Goal: Task Accomplishment & Management: Use online tool/utility

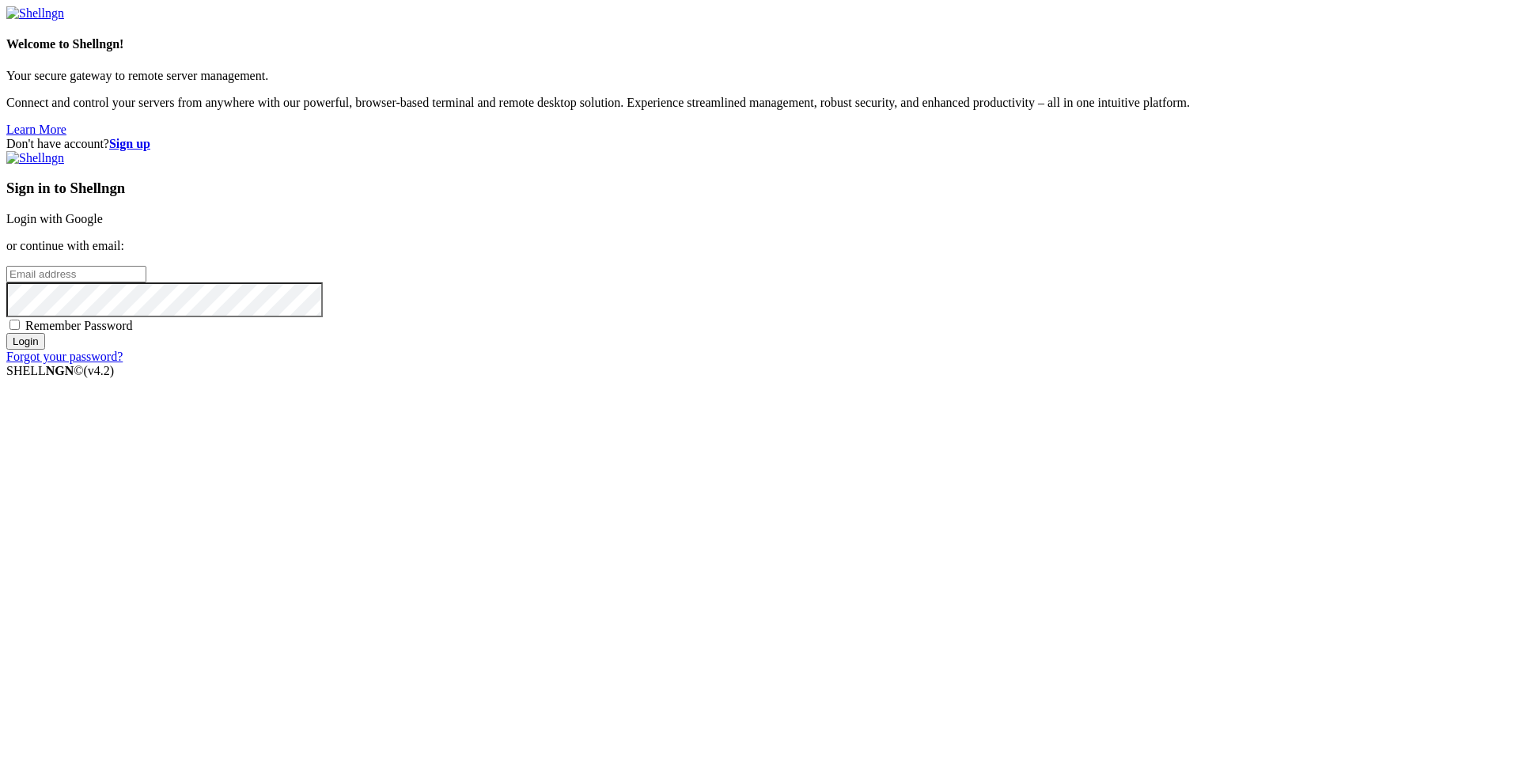
click at [103, 225] on link "Login with Google" at bounding box center [54, 219] width 97 height 13
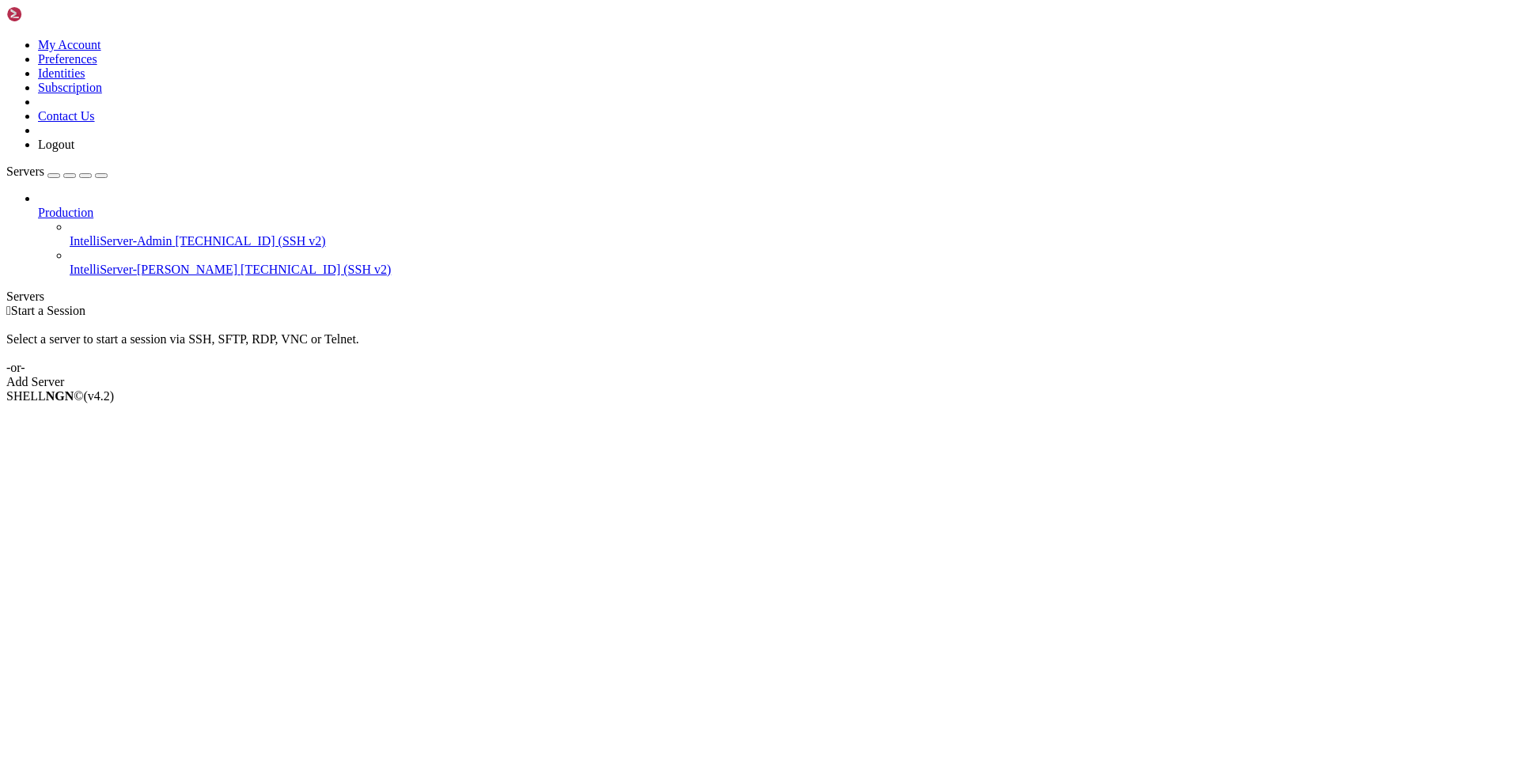
click at [84, 263] on span "IntelliServer-[PERSON_NAME]" at bounding box center [153, 269] width 168 height 13
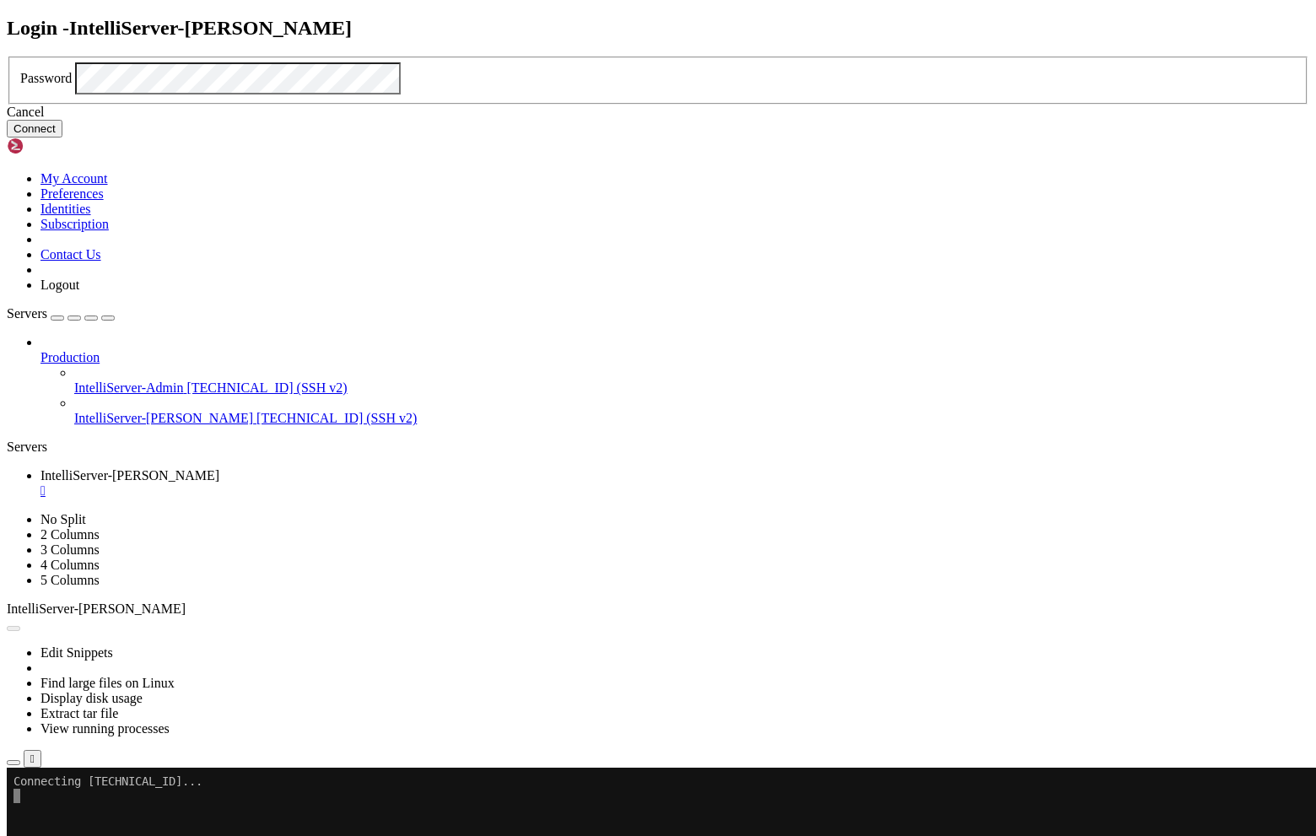
click at [62, 137] on button "Connect" at bounding box center [35, 129] width 56 height 18
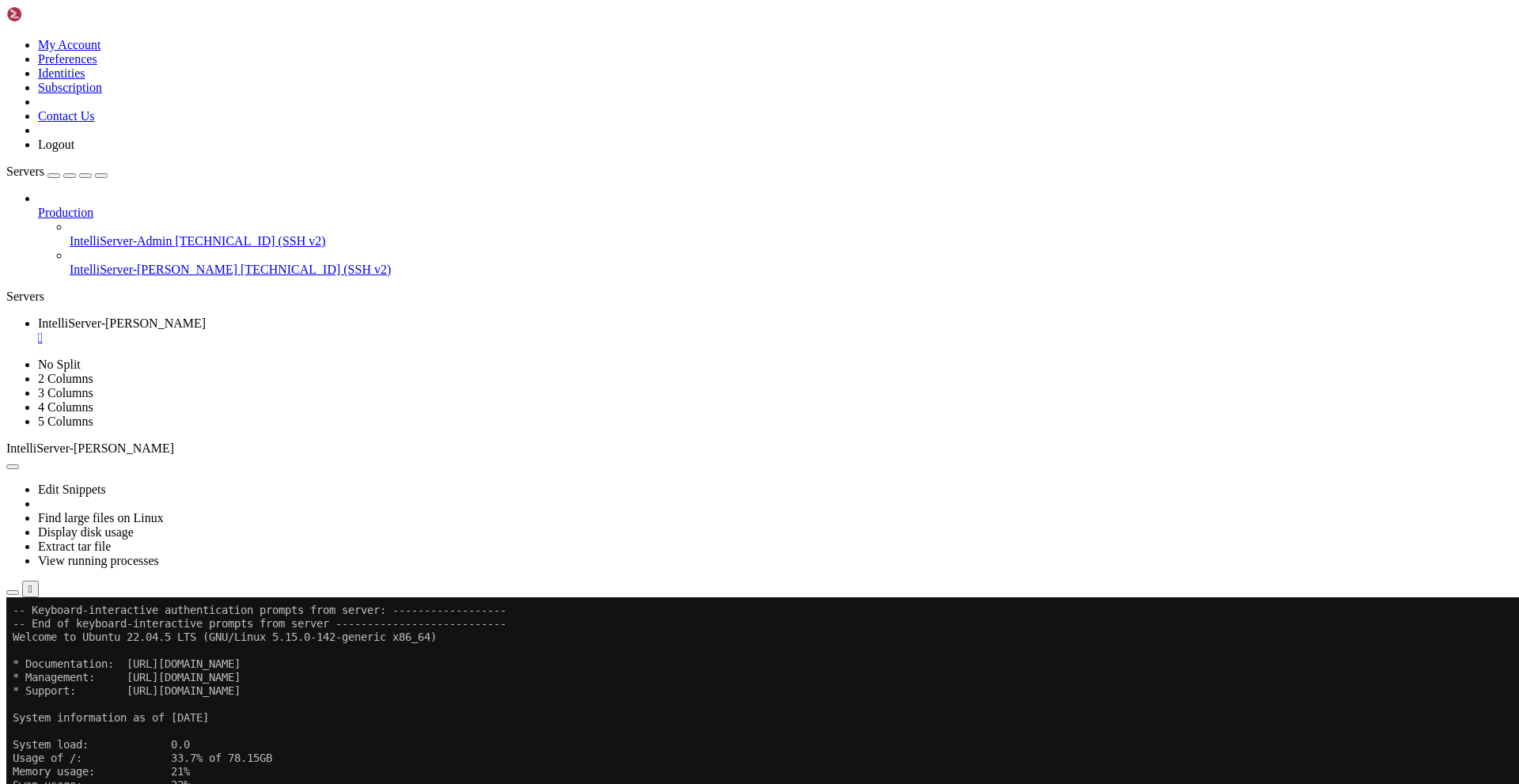
click at [101, 175] on icon "button" at bounding box center [101, 175] width 0 height 0
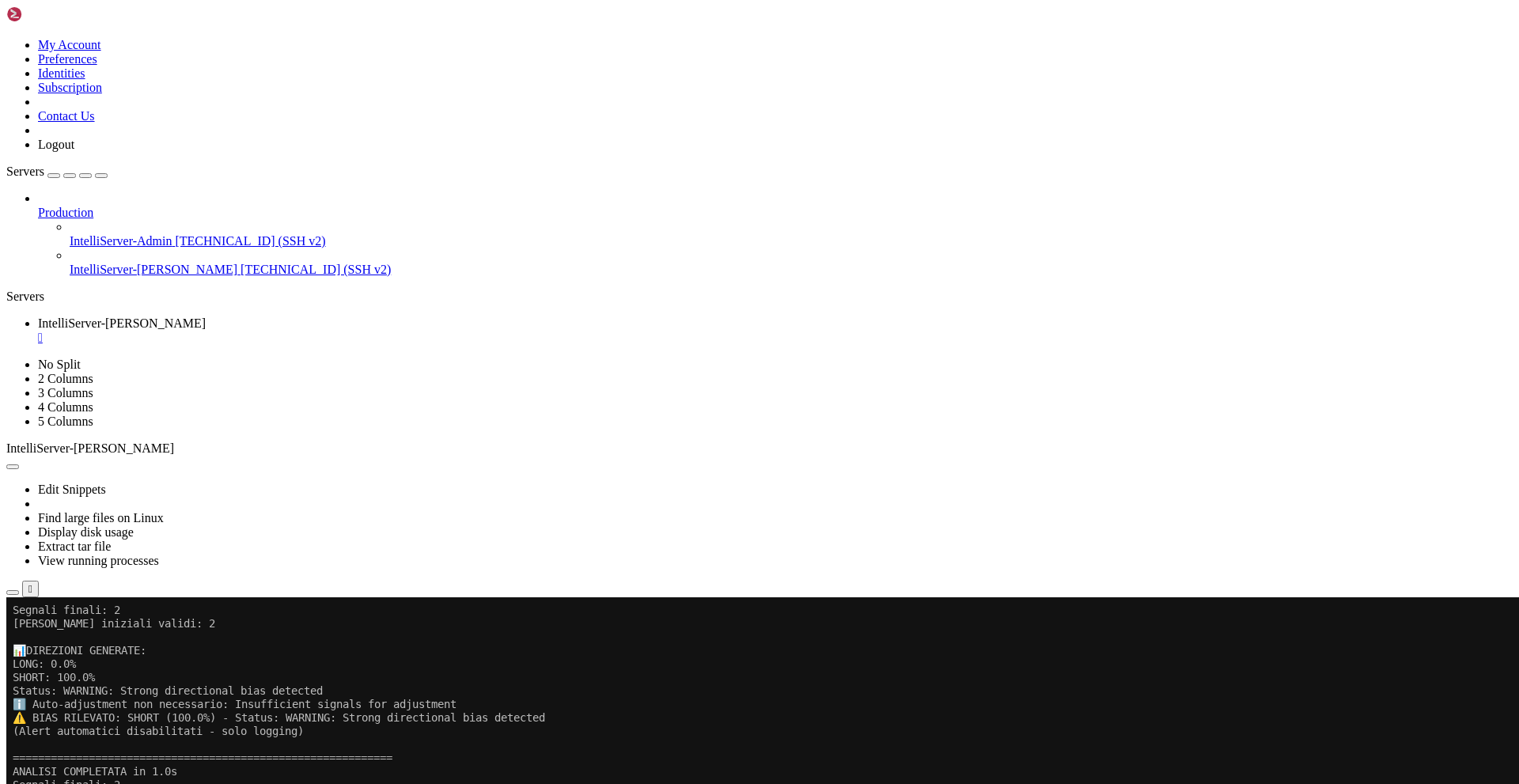
scroll to position [2850, 0]
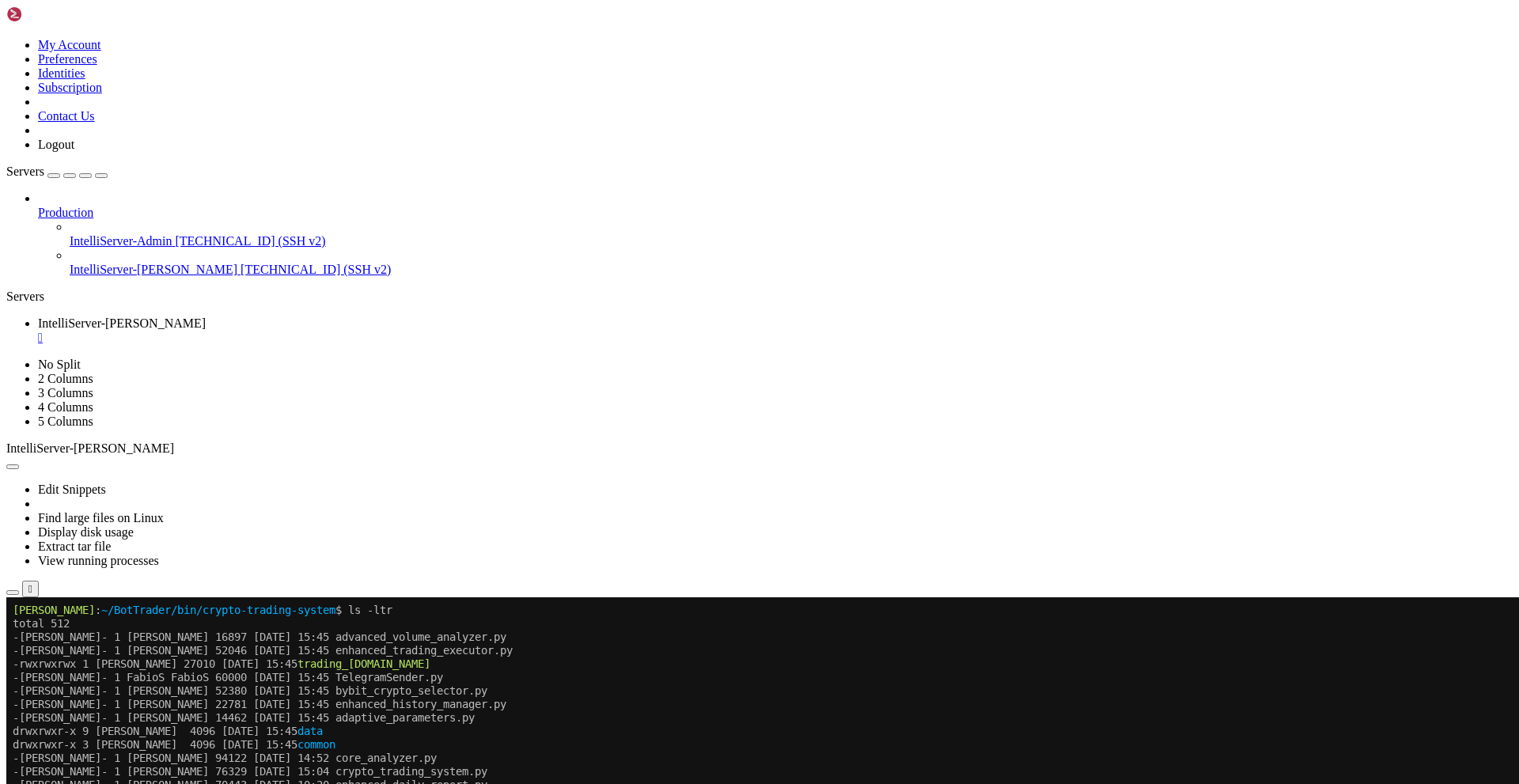
drag, startPoint x: 865, startPoint y: 1101, endPoint x: 645, endPoint y: 828, distance: 350.6
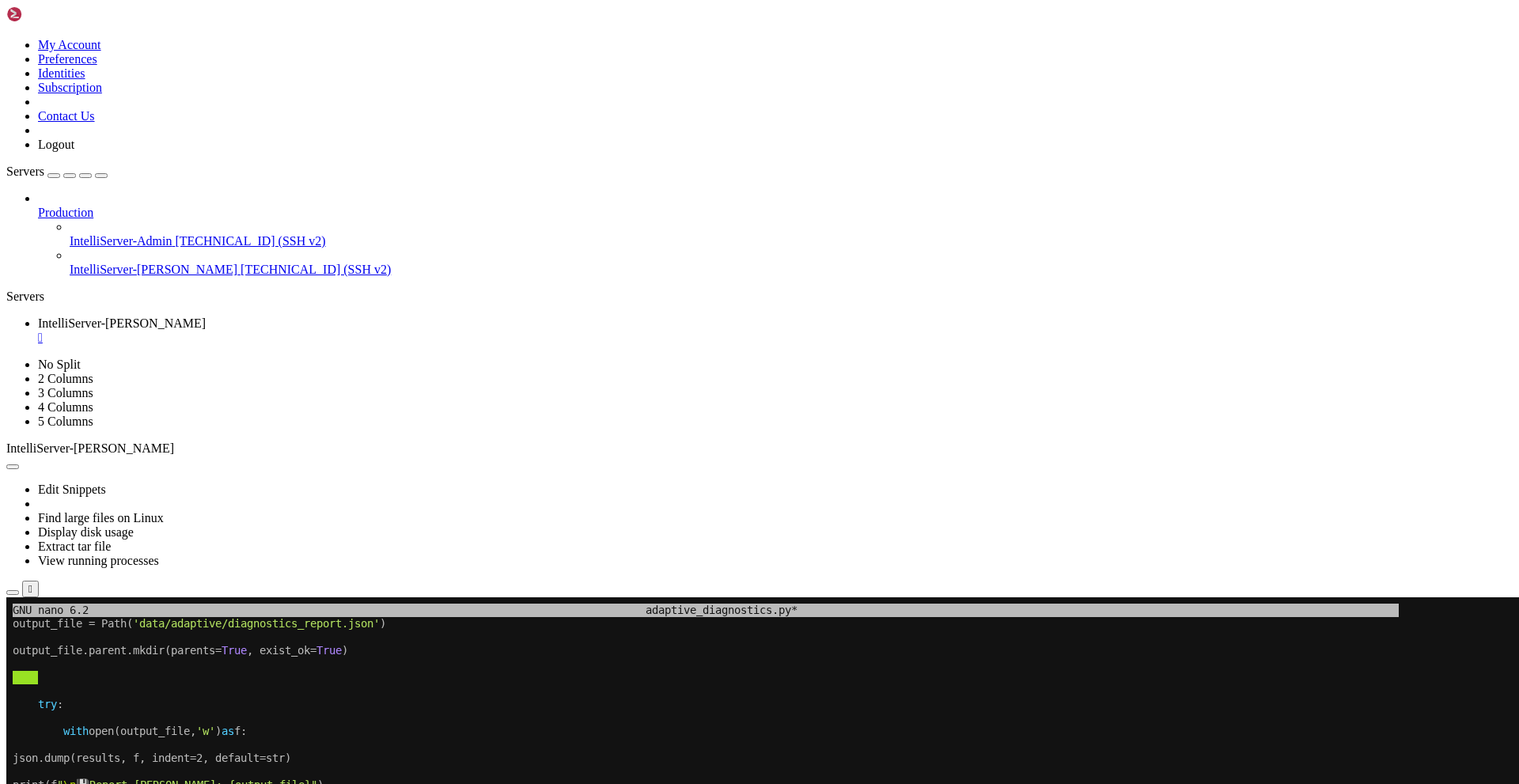
drag, startPoint x: 464, startPoint y: 826, endPoint x: 372, endPoint y: 1046, distance: 238.5
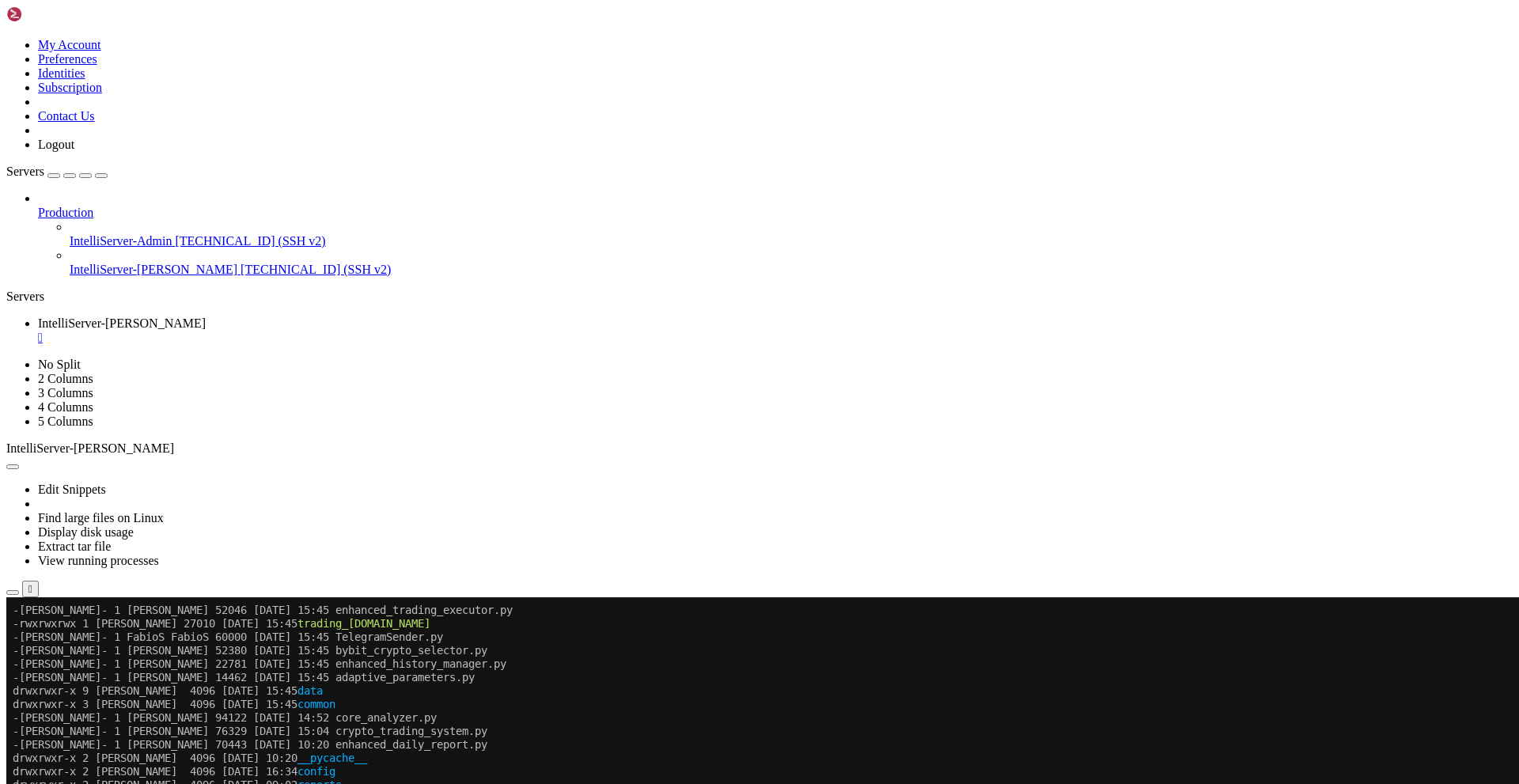
scroll to position [40, 0]
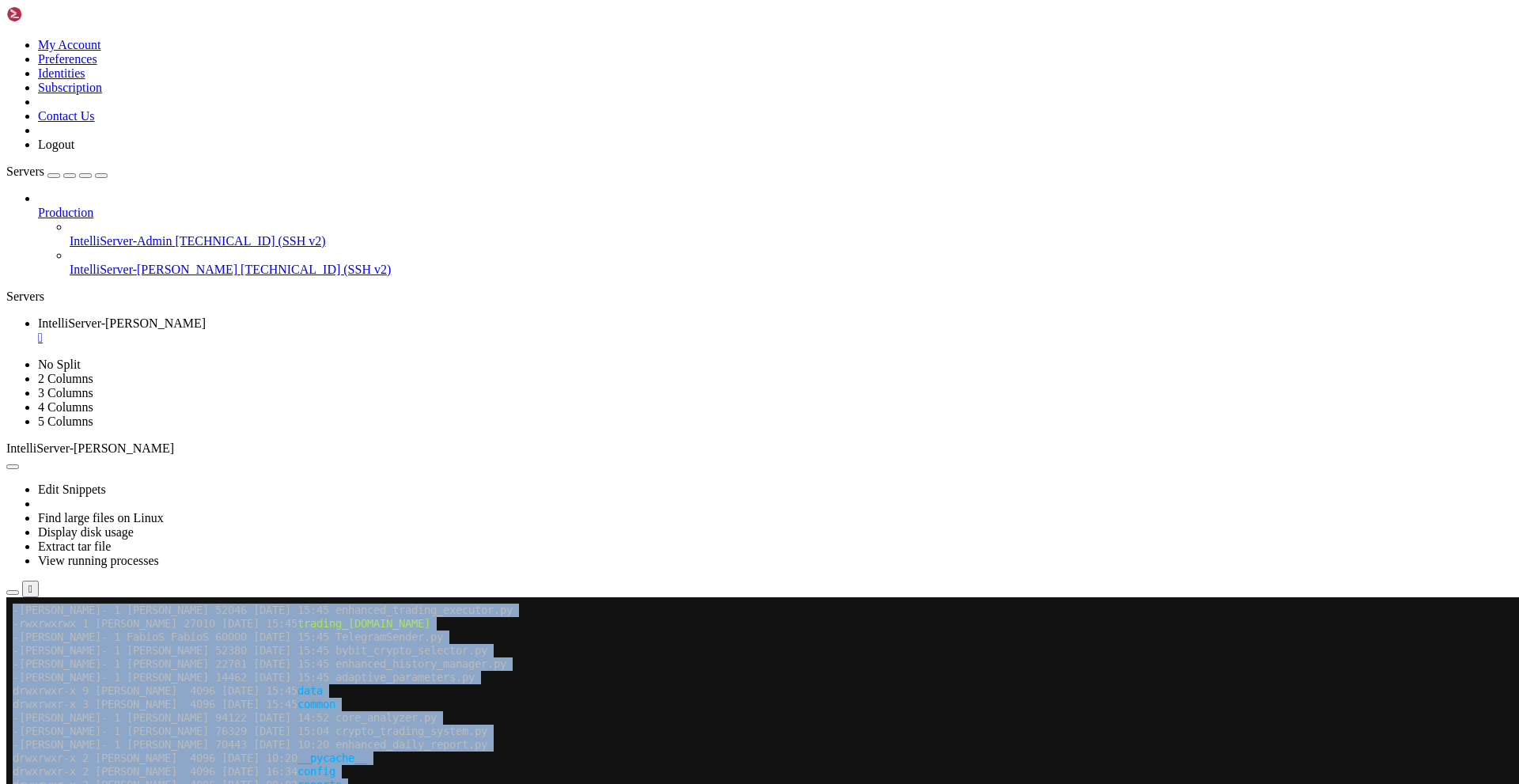
drag, startPoint x: 10, startPoint y: 867, endPoint x: 91, endPoint y: 1234, distance: 375.8
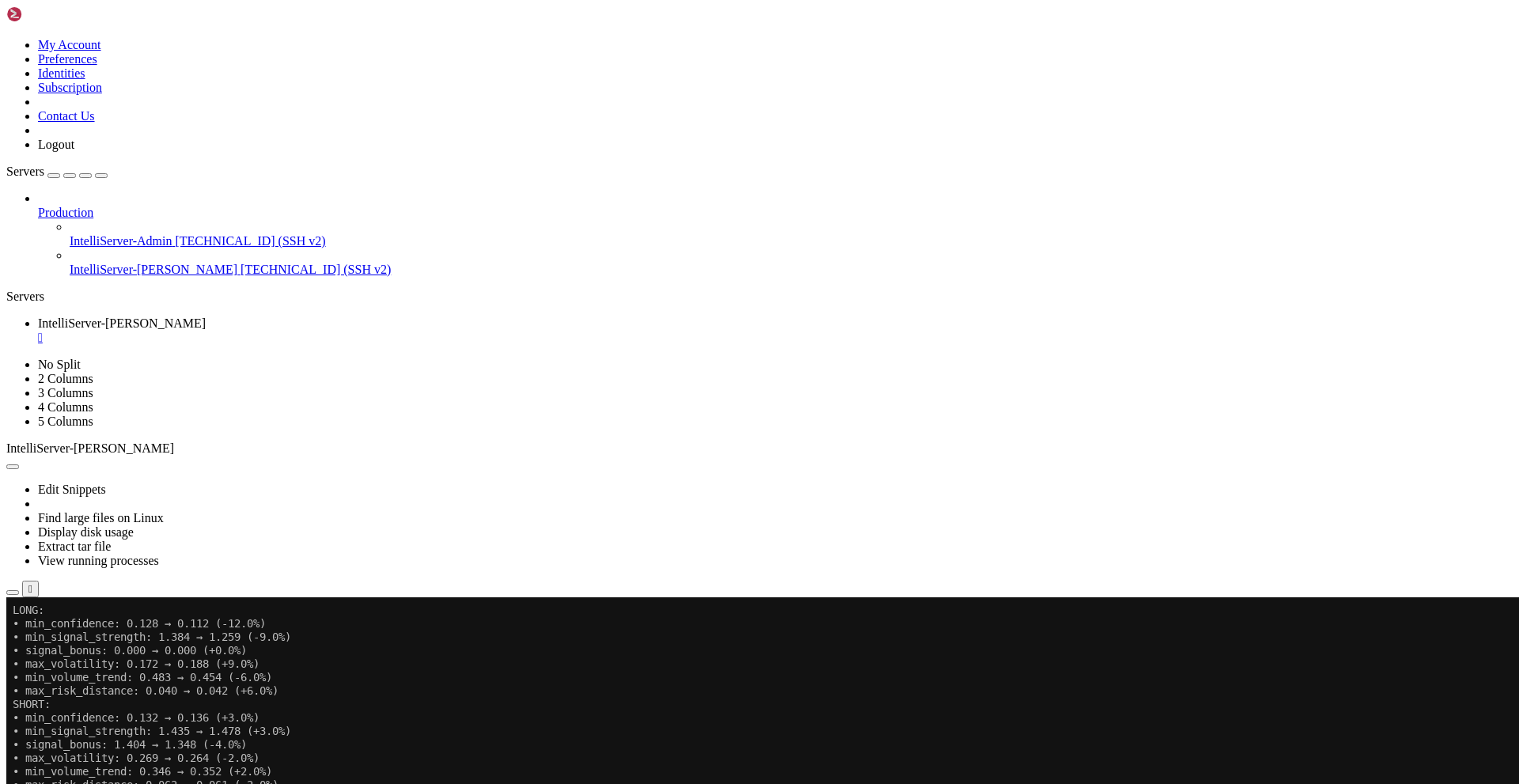
scroll to position [1640, 0]
drag, startPoint x: 13, startPoint y: 845, endPoint x: 446, endPoint y: 1266, distance: 603.9
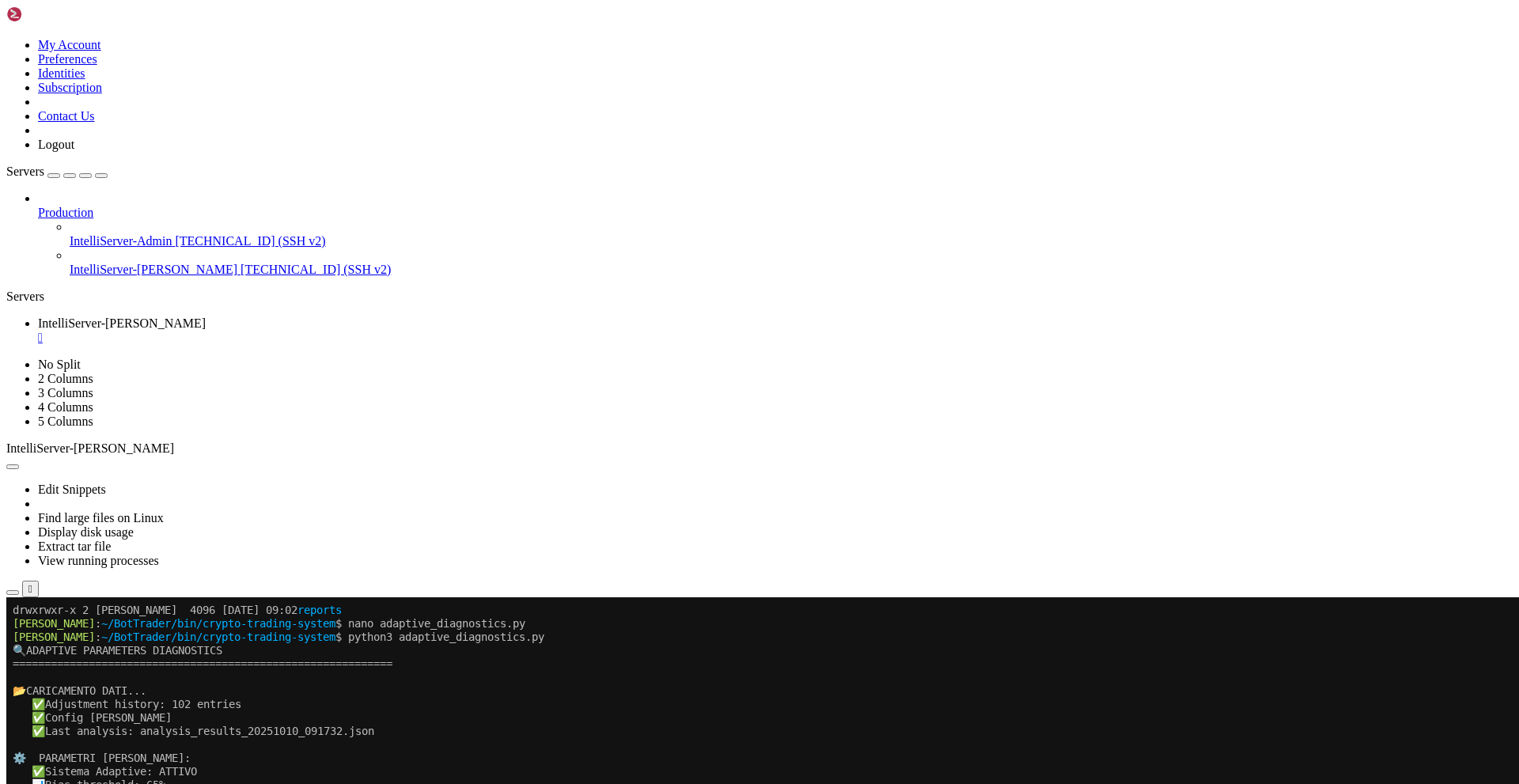
scroll to position [138, 0]
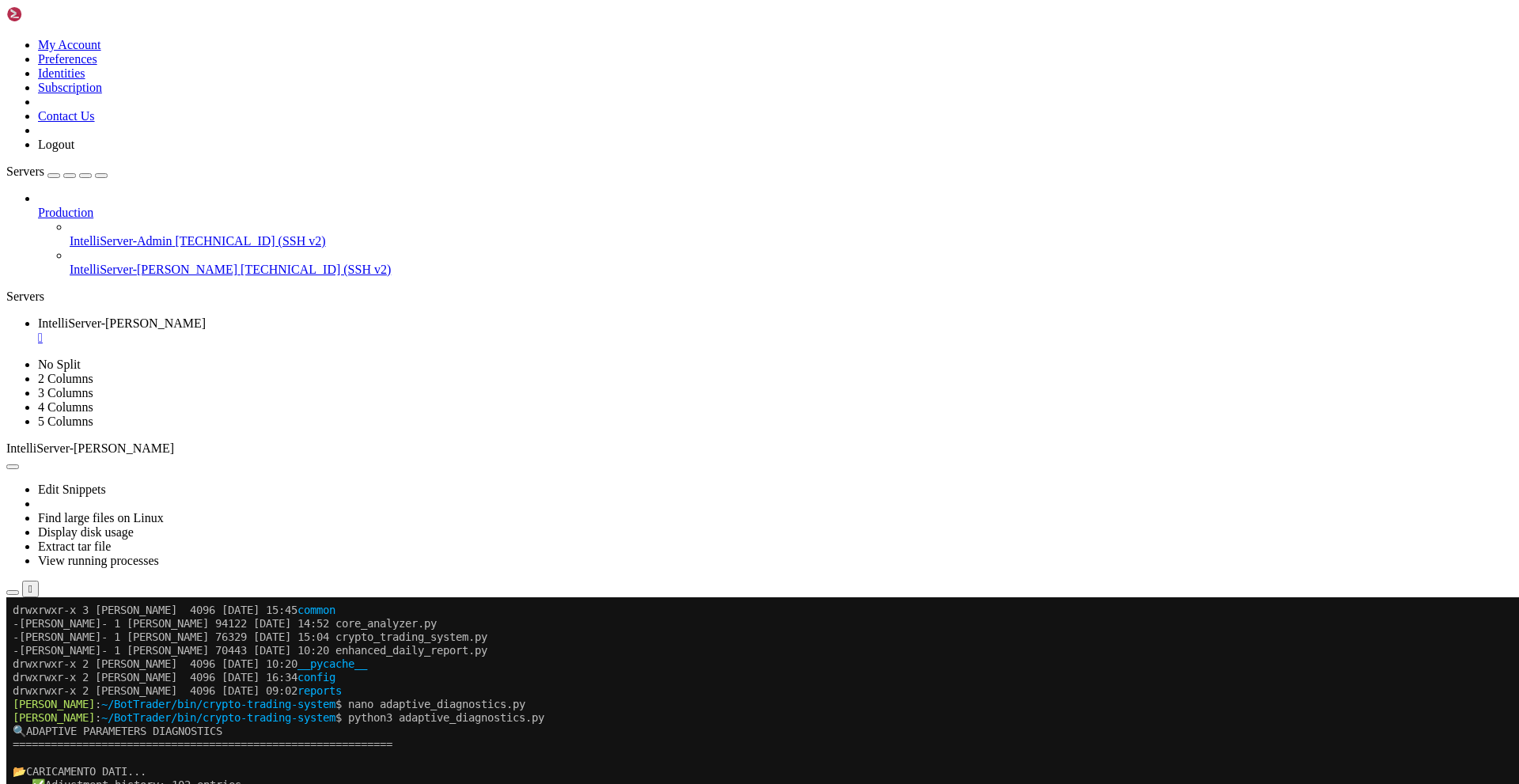
drag, startPoint x: 245, startPoint y: 1259, endPoint x: 12, endPoint y: 731, distance: 577.1
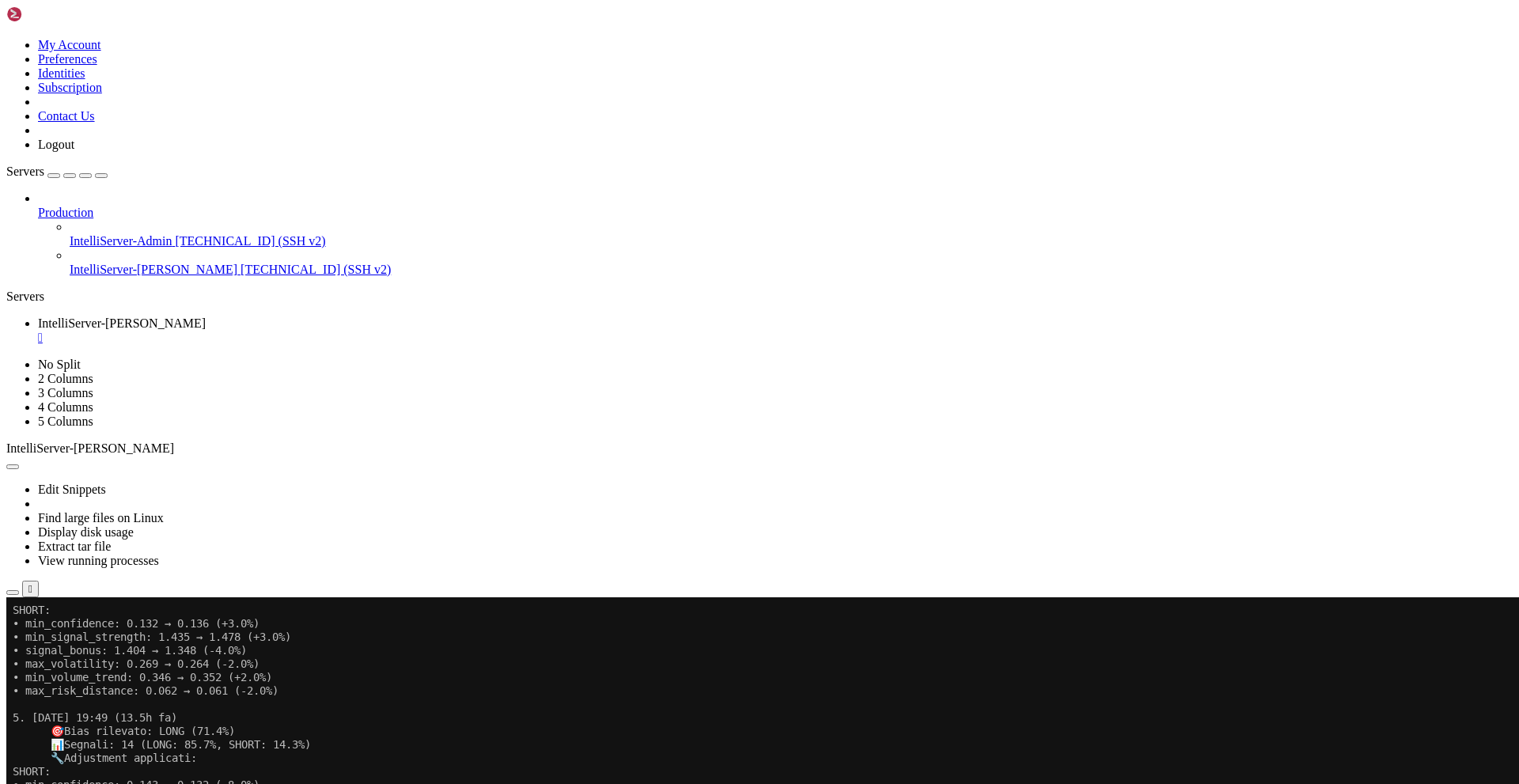
scroll to position [1653, 0]
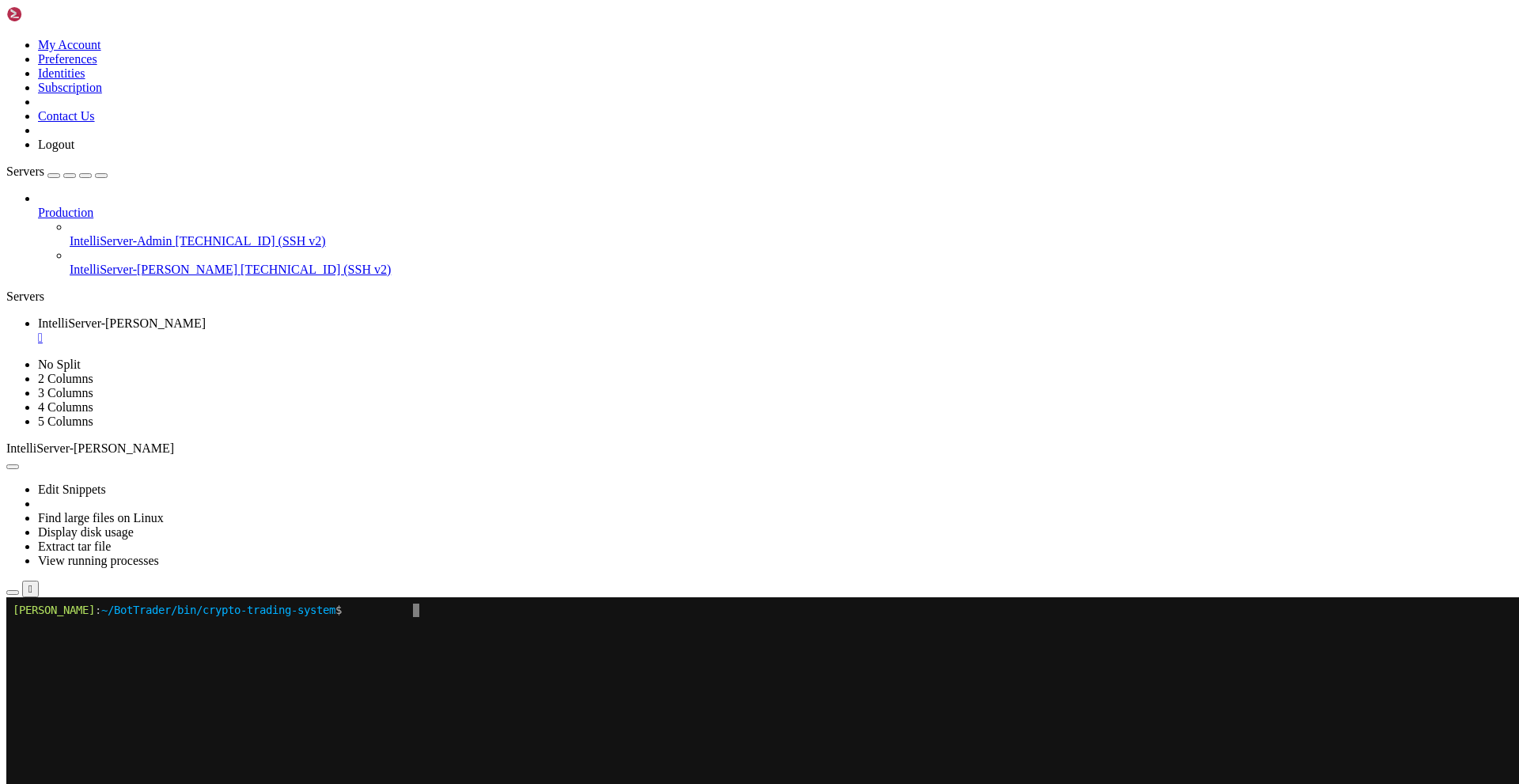
scroll to position [0, 0]
drag, startPoint x: 391, startPoint y: 805, endPoint x: 425, endPoint y: 730, distance: 82.3
click at [425, 730] on x-row at bounding box center [753, 731] width 1482 height 13
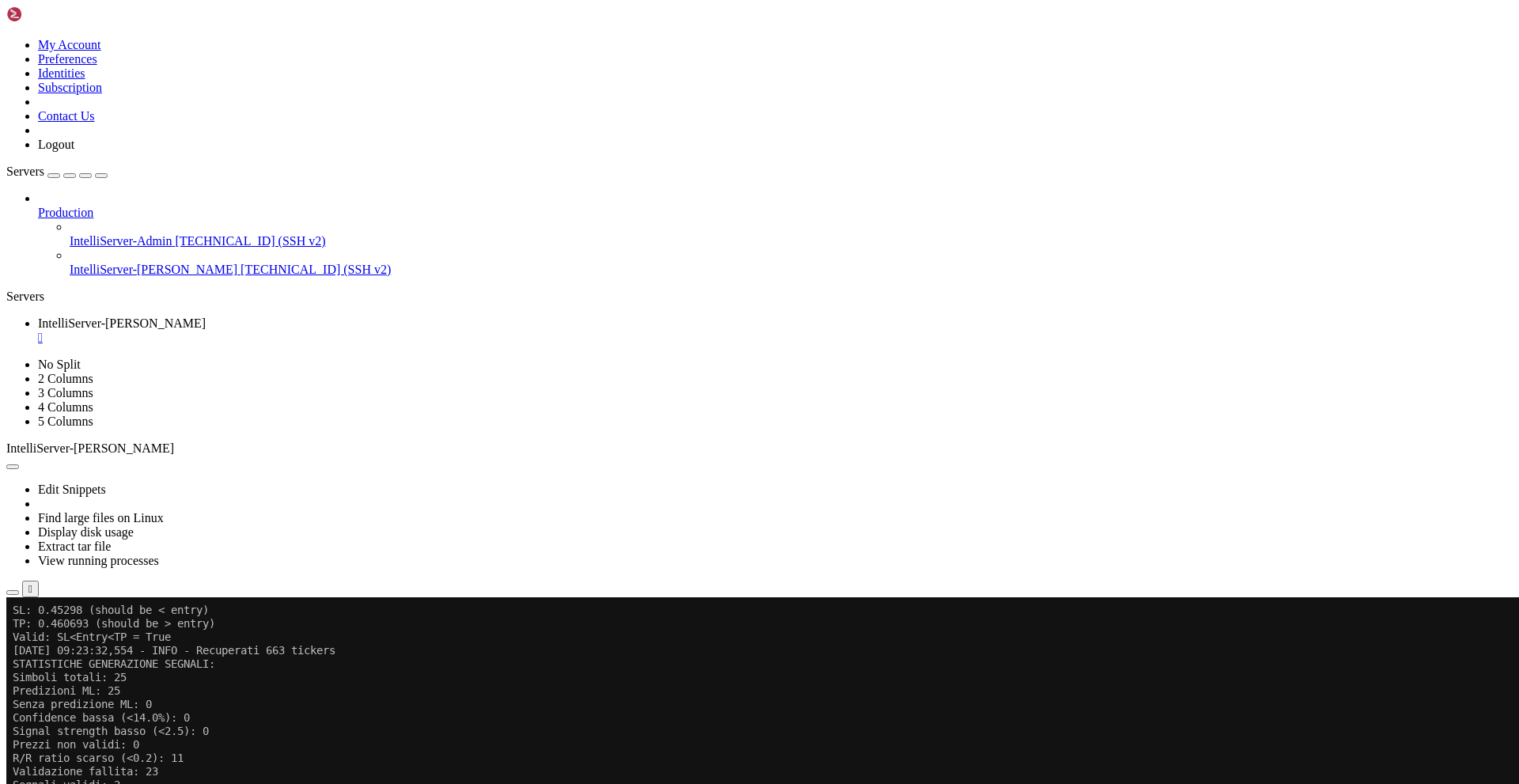
scroll to position [6561, 0]
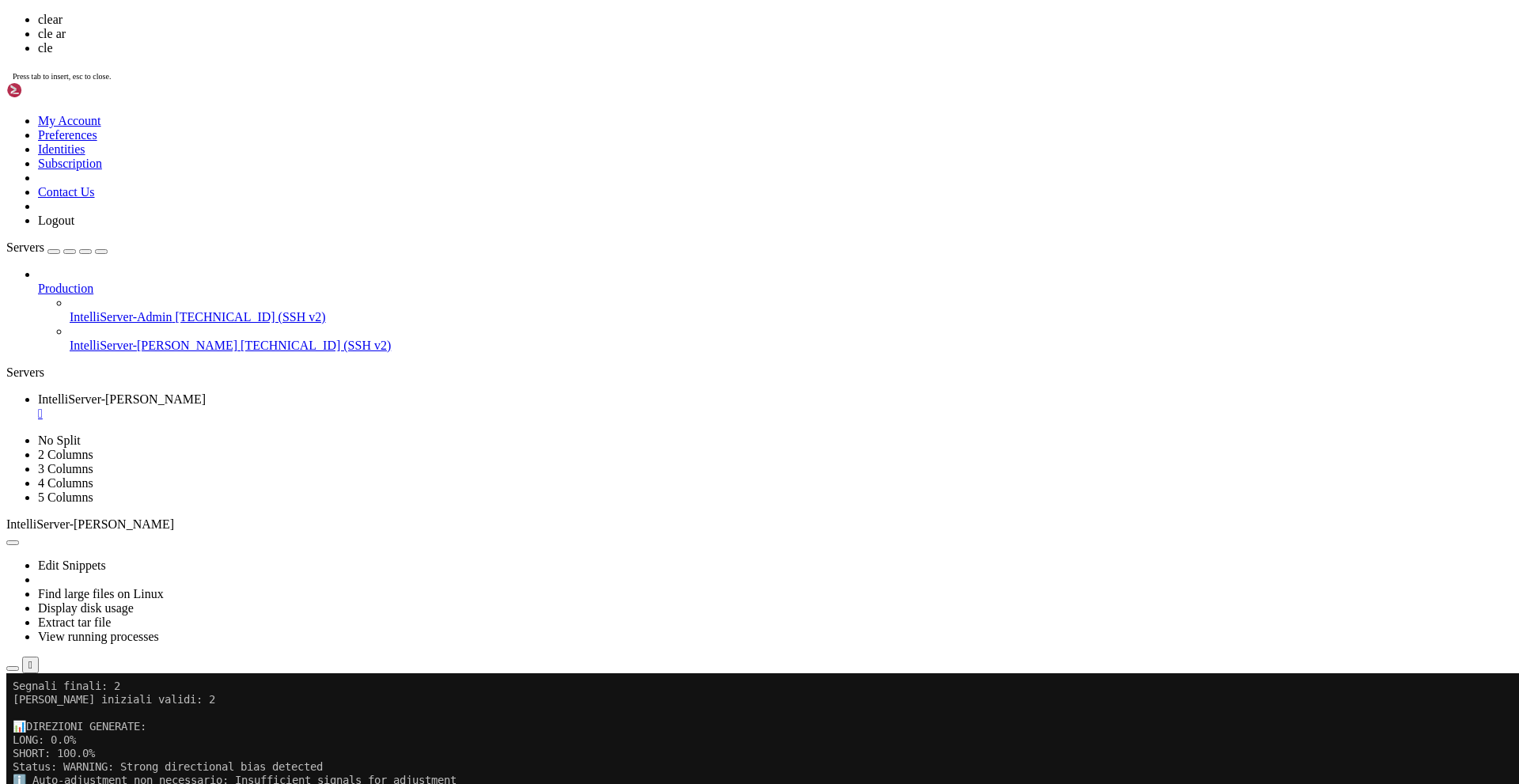
scroll to position [0, 0]
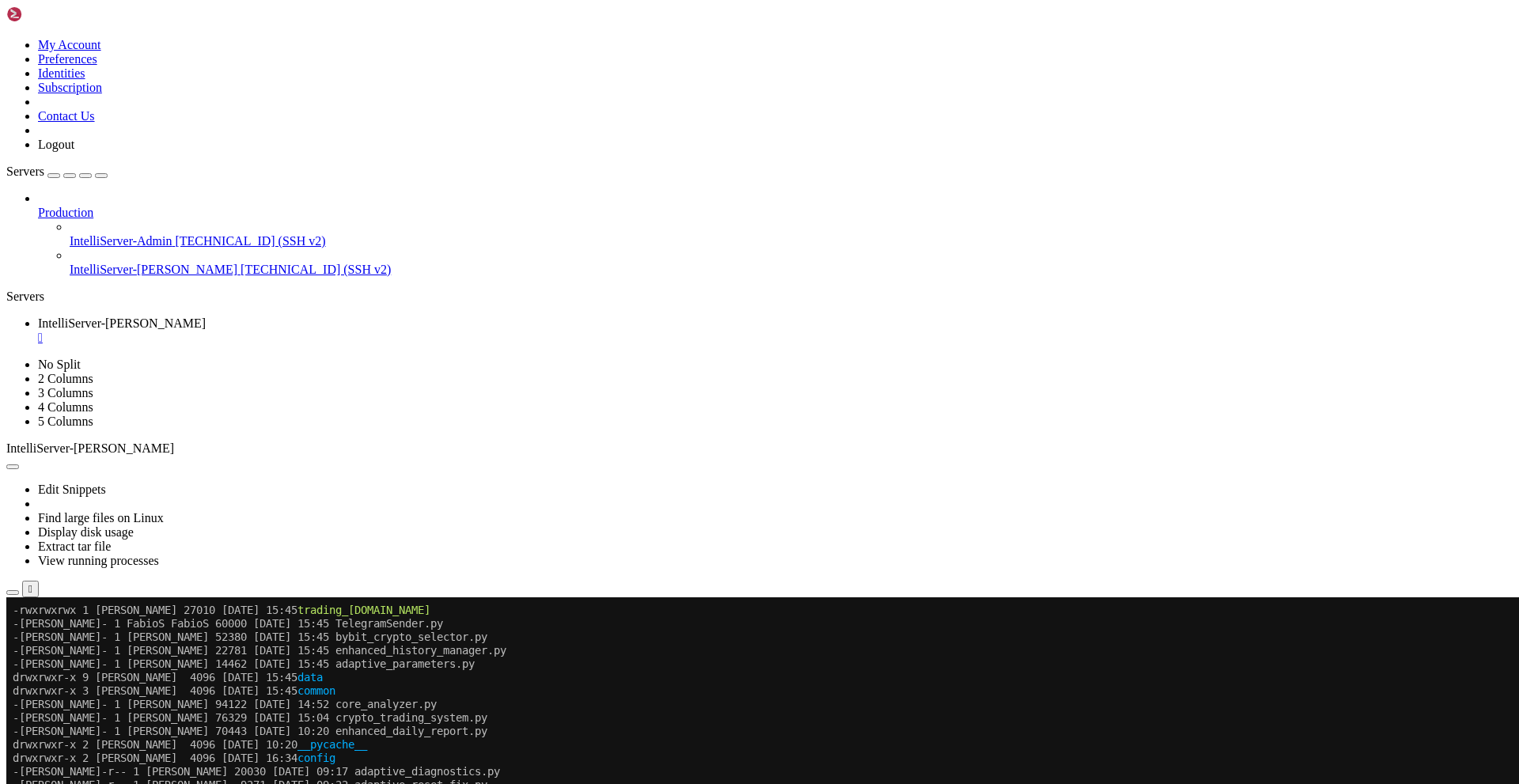
scroll to position [0, 0]
